Goal: Check status

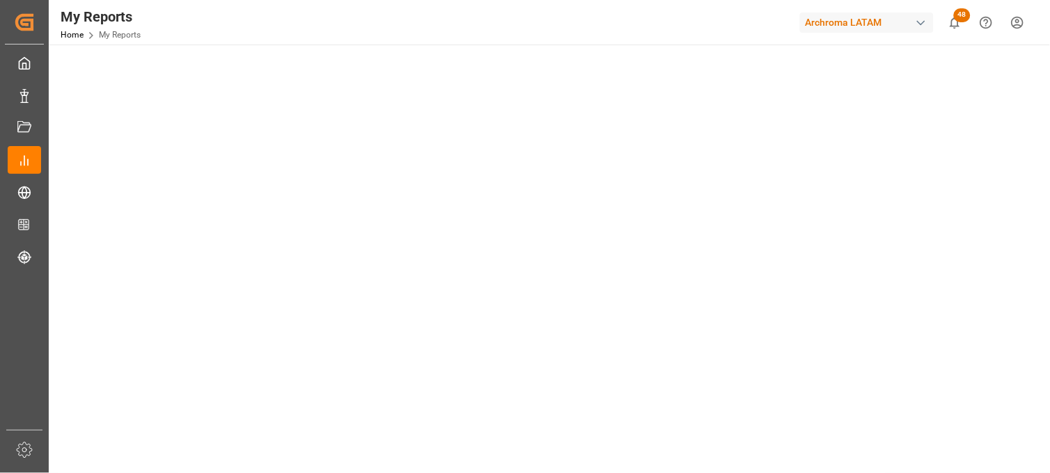
scroll to position [471, 0]
